Goal: Information Seeking & Learning: Learn about a topic

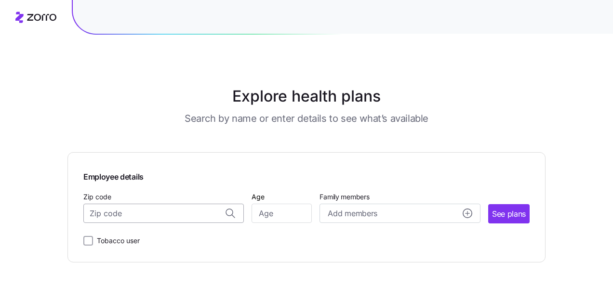
click at [232, 212] on input "Zip code" at bounding box center [163, 213] width 160 height 19
click at [211, 240] on span "47396, [US_STATE][GEOGRAPHIC_DATA], [GEOGRAPHIC_DATA]" at bounding box center [161, 239] width 135 height 12
type input "47396, [US_STATE][GEOGRAPHIC_DATA], [GEOGRAPHIC_DATA]"
click at [270, 218] on input "Age" at bounding box center [281, 213] width 60 height 19
type input "51"
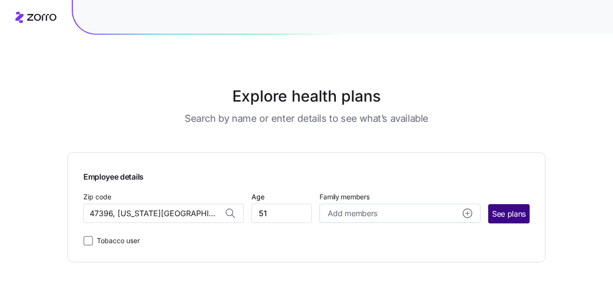
click at [512, 214] on span "See plans" at bounding box center [509, 214] width 34 height 12
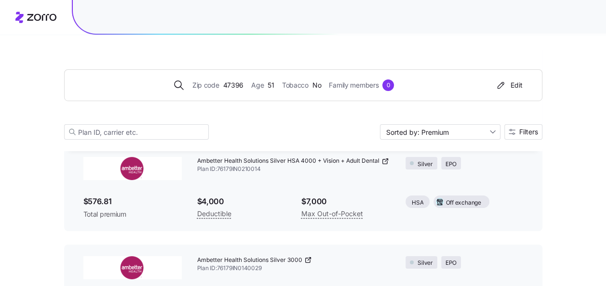
scroll to position [3517, 0]
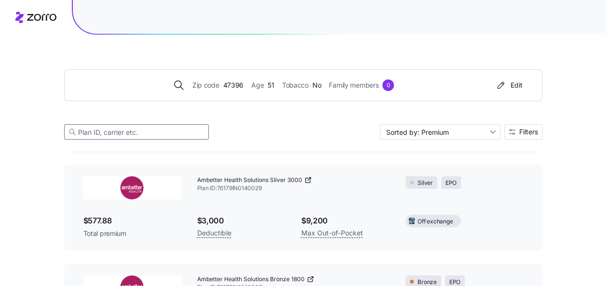
click at [127, 129] on input at bounding box center [136, 131] width 145 height 15
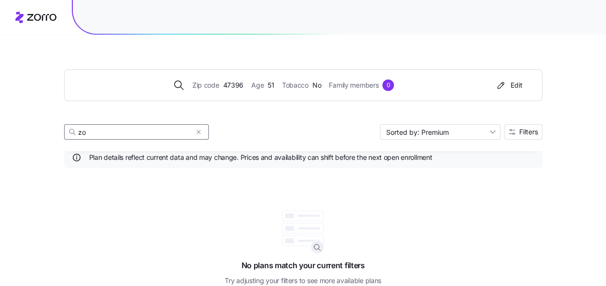
scroll to position [29, 0]
type input "z"
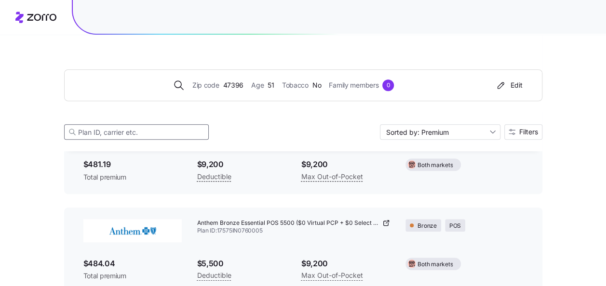
scroll to position [0, 0]
